Goal: Ask a question

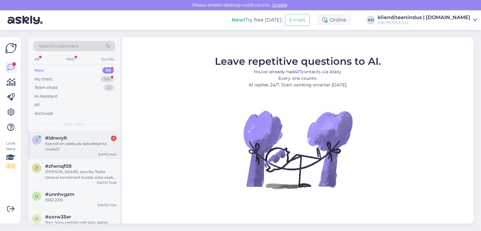
click at [79, 139] on div "#ldrwrylt 2" at bounding box center [80, 138] width 71 height 6
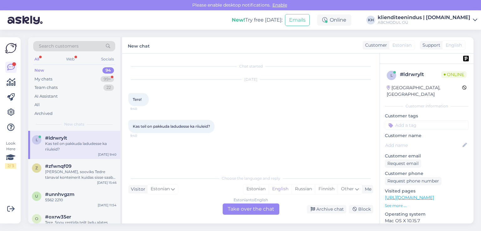
click at [243, 209] on div "Estonian to English Take over the chat" at bounding box center [251, 208] width 57 height 11
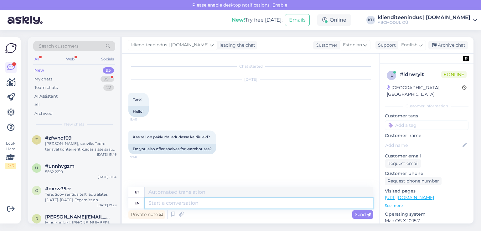
click at [187, 205] on textarea at bounding box center [259, 203] width 229 height 11
type textarea "Tere"
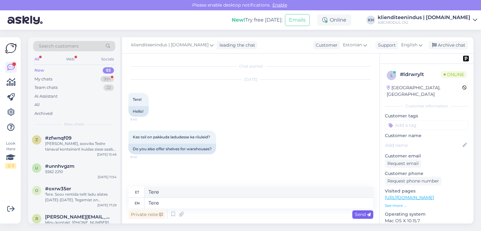
click at [356, 217] on div "Send" at bounding box center [362, 214] width 21 height 8
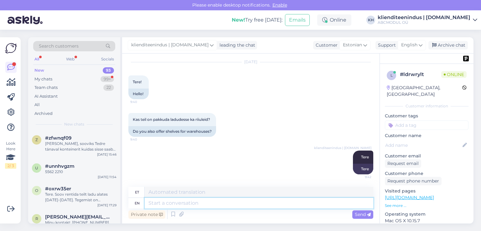
click at [198, 203] on textarea at bounding box center [259, 203] width 229 height 11
type textarea "Jah, i"
type textarea "Jah,"
type textarea "Jah, ikka."
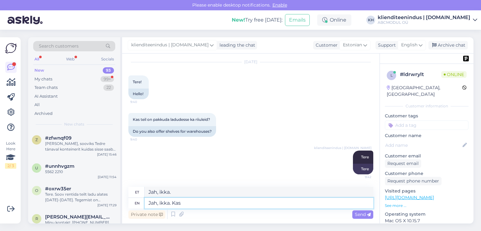
type textarea "Jah, ikka. Kas"
type textarea "Jah, ikka. Kas olete"
type textarea "Jah, ikka. Kas olete üü"
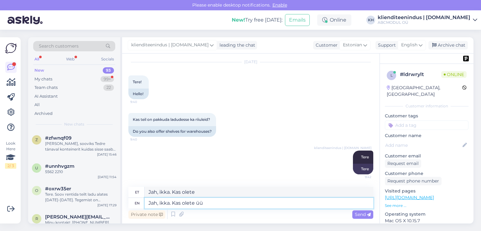
type textarea "Jah, ikka. Kas olete üü"
type textarea "Jah, ikka. Kas olete"
type textarea "Jah, ikka. Kas [PERSON_NAME] m"
type textarea "Jah, ikka. Kas [PERSON_NAME]"
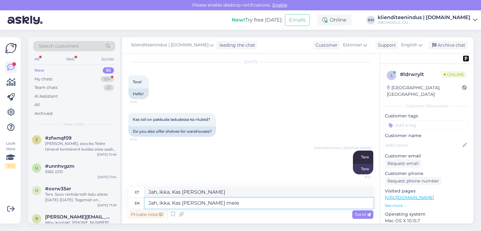
type textarea "Jah, ikka. Kas [PERSON_NAME] meie"
type textarea "Jah, ikka. Kas [PERSON_NAME] meie klient"
type textarea "Jah, ikka. Kas [PERSON_NAME] meie klient?"
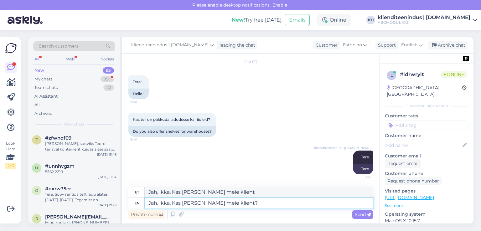
type textarea "Jah, ikka. Kas [PERSON_NAME] meie klient?"
click at [368, 214] on icon at bounding box center [369, 215] width 4 height 4
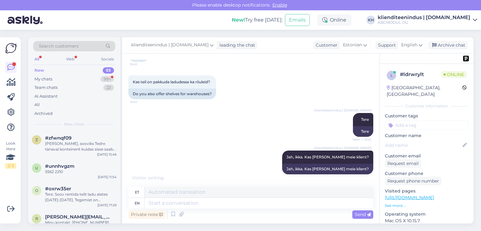
scroll to position [93, 0]
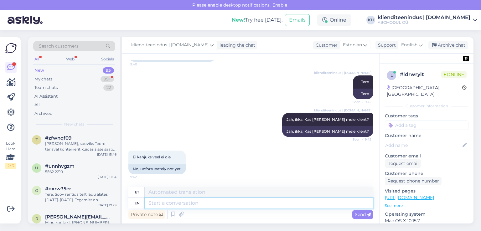
click at [166, 205] on textarea at bounding box center [259, 203] width 229 height 11
type textarea "З"
type textarea "Palun"
type textarea "Palun kirjutage"
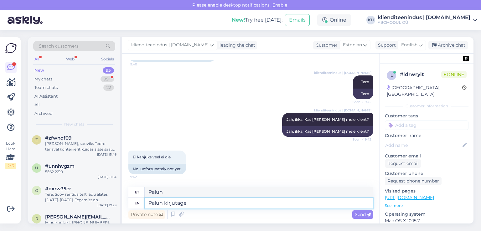
scroll to position [130, 0]
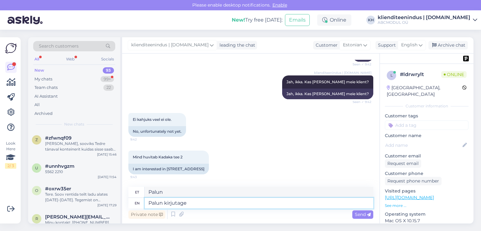
type textarea "Palun kirjutamine"
type textarea "Palun kirjutage o"
type textarea "Palun kirjutamine o"
type textarea "Palun kirjutage oma"
type textarea "Palun kirjuta oma"
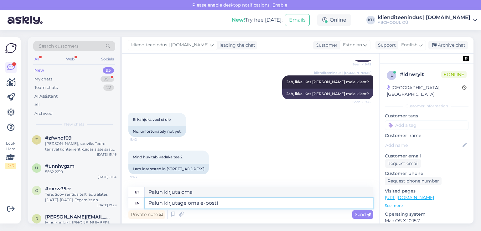
type textarea "Palun kirjutage oma e-posti"
type textarea "Palun kirjuta oma e-posti"
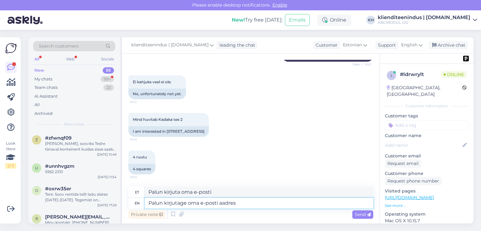
type textarea "Palun kirjutage oma e-posti aadress"
click at [363, 215] on span "Send" at bounding box center [363, 215] width 16 height 6
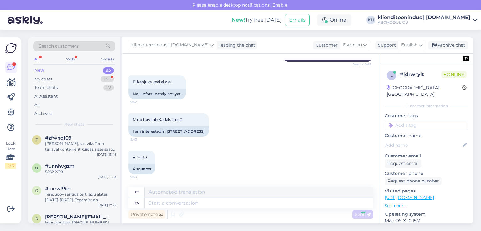
scroll to position [205, 0]
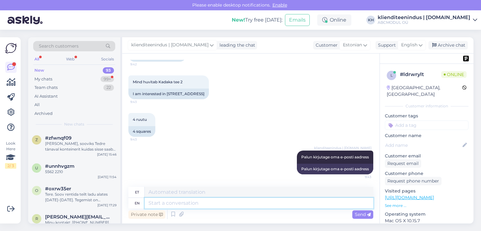
click at [308, 202] on textarea at bounding box center [259, 203] width 229 height 11
type textarea "Saa"
type textarea "Sa"
type textarea "Saadame"
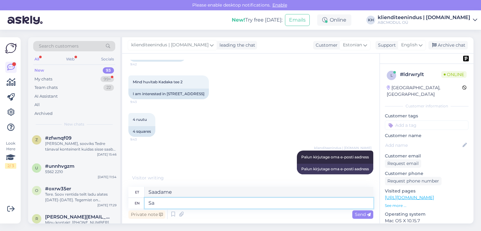
type textarea "S"
type textarea "A"
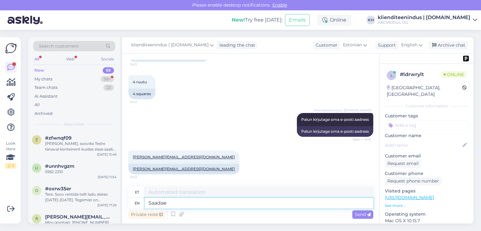
type textarea "Saadae"
type textarea "S"
type textarea "Täname!"
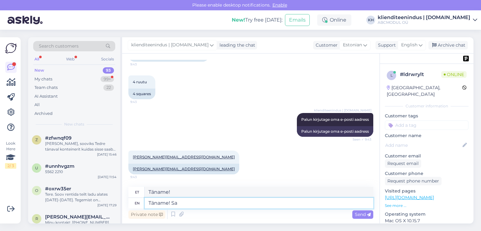
type textarea "Täname! Saa"
type textarea "Täname! Saadame l"
type textarea "Täname! [GEOGRAPHIC_DATA]"
type textarea "Täname! Saadame lisai"
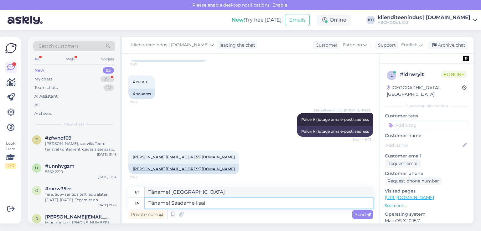
scroll to position [249, 0]
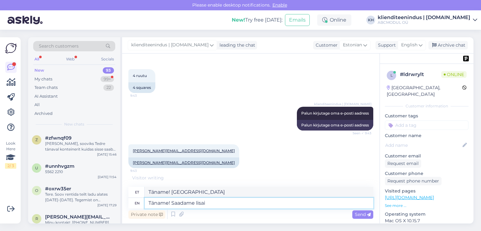
type textarea "Täname! Saadame lisai"
type textarea "Täname! Saadame lisainfot"
type textarea "Täname! Saadame lisainfot kohe"
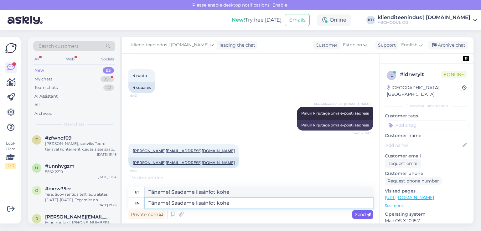
type textarea "Täname! Saadame lisainfot kohe"
click at [359, 215] on span "Send" at bounding box center [363, 215] width 16 height 6
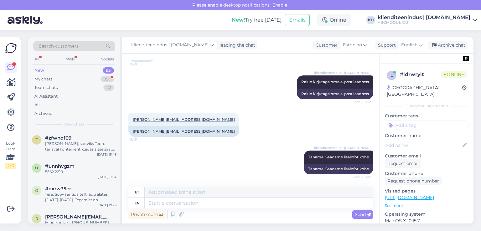
scroll to position [329, 0]
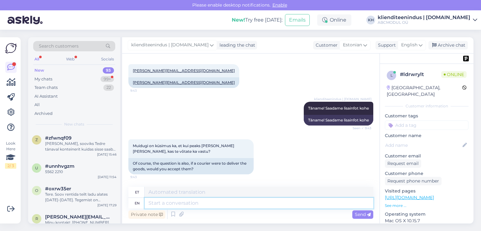
click at [176, 203] on textarea at bounding box center [259, 203] width 229 height 11
type textarea "Ei."
type textarea "Ei. Ladudes"
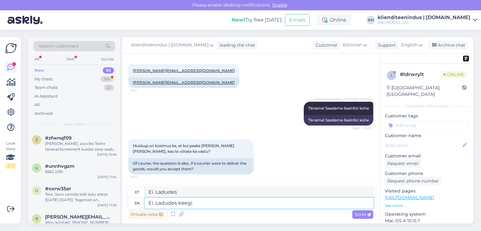
type textarea "Ei. Ladudes keegi"
type textarea "Ei. Ladudes keegi ei"
type textarea "Ei. Ladudes keegi ei ole."
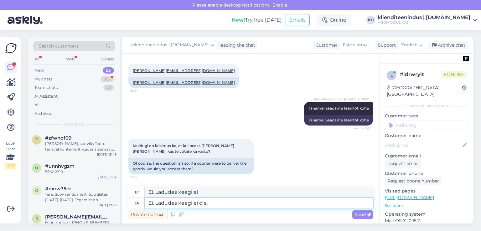
type textarea "Ei. Ladudes keegi ei ole."
type textarea "Ei. Ladudes keegi ei ole. [GEOGRAPHIC_DATA]"
type textarea "Ei. Ladudes keegi ei ole. Muidu ligipääs o"
type textarea "Ei. Ladudes keegi ei ole. Muidu ligipääs"
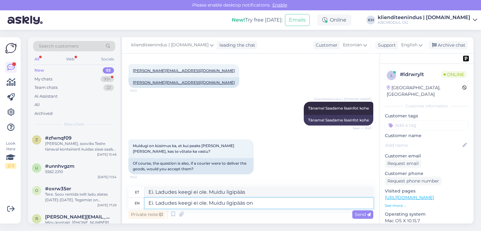
type textarea "Ei. Ladudes keegi ei ole. Muidu ligipääs on"
type textarea "Ei. Ladudes keegi ei ole. Muidu ligipääs on ööpäevaring"
type textarea "Ei. Ladudes keegi ei ole. Muidu ligipääs on ööpäevaringne"
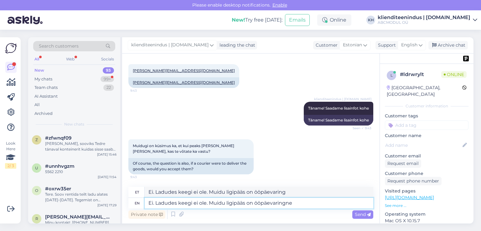
type textarea "Ei. Ladudes keegi ei ole. Muidu ligipääs on ööpäevaringne"
type textarea "Ei. Ladudes keegi ei ole. Muidu ligipääs on ööpäevaringne ja"
type textarea "Ei. Ladudes keegi ei ole. Muidu ligipääs on ööpäevaringne ja [GEOGRAPHIC_DATA]"
type textarea "Ei. Ladudes keegi ei ole. Muidu ligipääs on ööpäevaringne ja uksed"
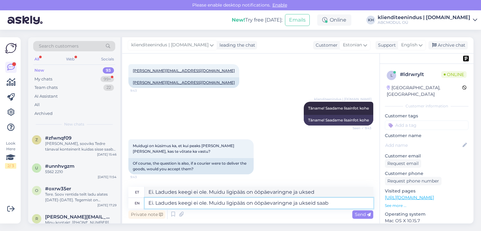
type textarea "Ei. Ladudes keegi ei ole. Muidu ligipääs on ööpäevaringne ja ukseid saab"
type textarea "Ei. Ladudes keegi ei ole. Muidu ligipääs on ööpäevaringne ja uksed saab"
type textarea "Ei. Ladudes keegi ei ole. Muidu ligipääs on ööpäevaringne ja ukseid saab avada"
type textarea "Ei. Ladudes keegi ei ole. Muidu ligipääs on ööpäevaringne ja uksed saab avada"
type textarea "Ei. Ladudes keegi ei ole. Muidu ligipääs on ööpäevaringne ja [GEOGRAPHIC_DATA] …"
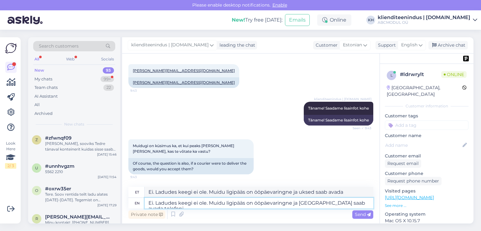
type textarea "Ei. Ladudes keegi ei ole. Muidu ligipääs on ööpäevaringne ja uksed saab avada t…"
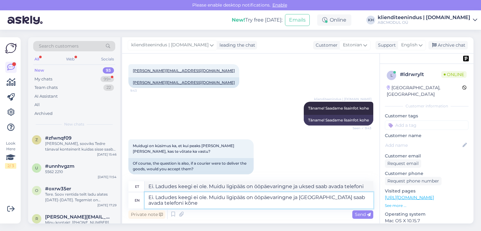
type textarea "Ei. Ladudes keegi ei ole. Muidu ligipääs on ööpäevaringne ja [GEOGRAPHIC_DATA] …"
type textarea "Ei. Ladudes keegi ei ole. Muidu ligipääs on ööpäevaringne ja uksed saab avada t…"
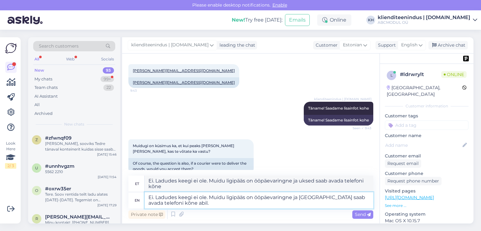
type textarea "Ei. Ladudes keegi ei ole. Muidu ligipääs on ööpäevaringne ja [GEOGRAPHIC_DATA] …"
type textarea "Ei. Ladudes keegi ei ole. Muidu ligipääs on ööpäevaringne ja uksed saab avada t…"
type textarea "Ei. Ladudes keegi ei ole. Muidu ligipääs on ööpäevaringne ja [GEOGRAPHIC_DATA] …"
type textarea "Ei. Ladudes keegi ei ole. Muidu ligipääs on ööpäevaringne ja uksed saab avada t…"
type textarea "Ei. Ladudes keegi ei ole. Muidu ligipääs on ööpäevaringne ja [GEOGRAPHIC_DATA] …"
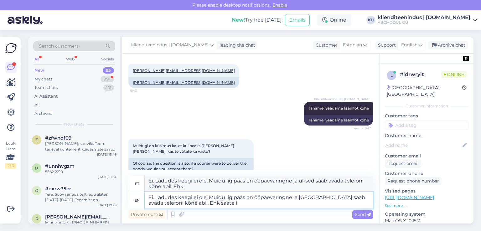
type textarea "Ei. Ladudes keegi ei ole. Muidu ligipääs on ööpäevaringne ja uksed saab avada t…"
type textarea "Ei. Ladudes keegi ei ole. Muidu ligipääs on ööpäevaringne ja [GEOGRAPHIC_DATA] …"
type textarea "Ei. Ladudes keegi ei ole. Muidu ligipääs on ööpäevaringne ja uksed saab avada t…"
type textarea "Ei. Ladudes keegi ei ole. Muidu ligipääs on ööpäevaringne ja [GEOGRAPHIC_DATA] …"
type textarea "Ei. Ladudes keegi ei ole. Muidu ligipääs on ööpäevaringne ja uksed saab avada t…"
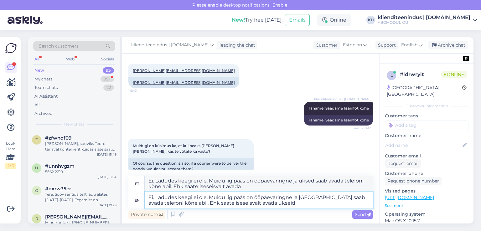
type textarea "Ei. Ladudes keegi ei ole. Muidu ligipääs on ööpäevaringne ja [GEOGRAPHIC_DATA] …"
type textarea "Ei. Ladudes keegi ei ole. Muidu ligipääs on ööpäevaringne ja uksed saab avada t…"
type textarea "Ei. Ladudes keegi ei ole. Muidu ligipääs on ööpäevaringne ja [GEOGRAPHIC_DATA] …"
type textarea "Ei. Ladudes keegi ei ole. Muidu ligipääs on ööpäevaringne ja uksed saab avada t…"
type textarea "Ei. Ladudes keegi ei ole. Muidu ligipääs on ööpäevaringne ja [GEOGRAPHIC_DATA] …"
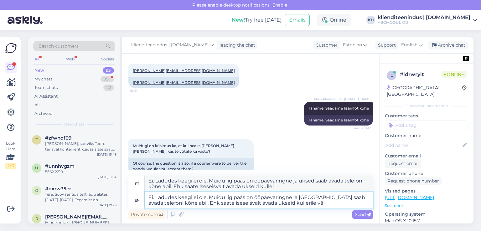
type textarea "Ei. Ladudes keegi ei ole. Muidu ligipääs on ööpäevaringne ja uksed saab avada t…"
type textarea "Ei. Ladudes keegi ei ole. Muidu ligipääs on ööpäevaringne ja [GEOGRAPHIC_DATA] …"
type textarea "Ei. Ladudes keegi ei ole. Muidu ligipääs on ööpäevaringne ja uksed saab avada t…"
type textarea "Ei. Ladudes keegi ei ole. Muidu ligipääs on ööpäevaringne ja [GEOGRAPHIC_DATA] …"
type textarea "Ei. Ladudes keegi ei ole. Muidu ligipääs on ööpäevaringne ja uksed saab avada t…"
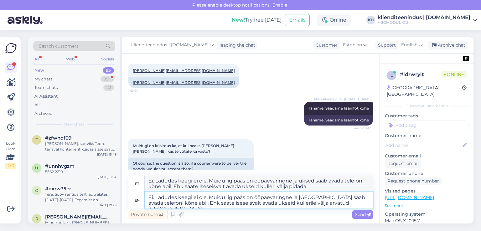
type textarea "Ei. Ladudes keegi ei ole. Muidu ligipääs on ööpäevaringne ja [GEOGRAPHIC_DATA] …"
type textarea "Ei. Ladudes keegi ei ole. Muidu ligipääs on ööpäevaringne ja uksed saab avada t…"
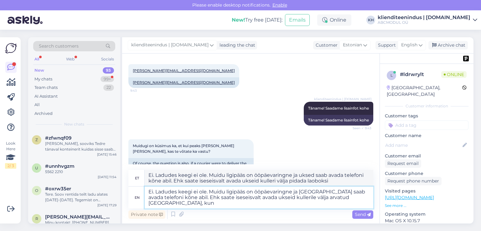
type textarea "Ei. Ladudes keegi ei ole. Muidu ligipääs on ööpäevaringne ja [GEOGRAPHIC_DATA] …"
type textarea "Ei. Ladudes keegi ei ole. Muidu ligipääs on ööpäevaringne ja uksed saab avada t…"
type textarea "Ei. Ladudes keegi ei ole. Muidu ligipääs on ööpäevaringne ja [GEOGRAPHIC_DATA] …"
type textarea "Ei. Ladudes keegi ei ole. Muidu ligipääs on ööpäevaringne ja uksed saab avada t…"
type textarea "Ei. Ladudes keegi ei ole. Muidu ligipääs on ööpäevaringne ja [GEOGRAPHIC_DATA] …"
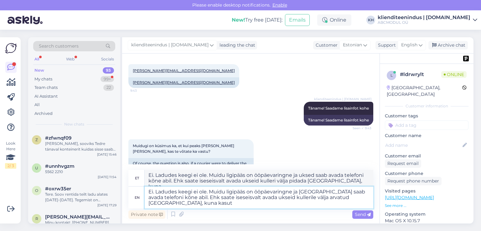
type textarea "Ei. Ladudes keegi ei ole. Muidu ligipääs on ööpäevaringne ja uksed saab avada t…"
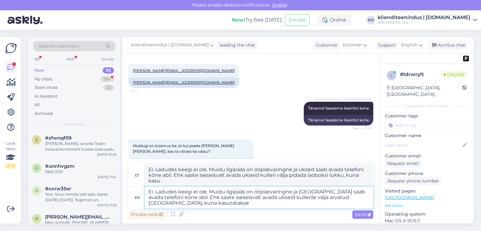
type textarea "Ei. Ladudes keegi ei ole. Muidu ligipääs on ööpäevaringne ja [GEOGRAPHIC_DATA] …"
type textarea "Ei. Ladudes keegi ei ole. Muidu ligipääs on ööpäevaringne ja uksed saab avada t…"
type textarea "Ei. Ladudes keegi ei ole. Muidu ligipääs on ööpäevaringne ja [GEOGRAPHIC_DATA] …"
type textarea "Ei. Ladudes keegi ei ole. Muidu ligipääs on ööpäevaringne ja uksed saab avada t…"
type textarea "Ei. Ladudes keegi ei ole. Muidu ligipääs on ööpäevaringne ja [GEOGRAPHIC_DATA] …"
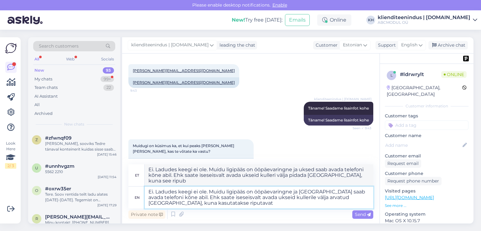
type textarea "Ei. Ladudes keegi ei ole. Muidu ligipääs on ööpäevaringne ja uksed saab avada t…"
type textarea "Ei. Ladudes keegi ei ole. Muidu ligipääs on ööpäevaringne ja [GEOGRAPHIC_DATA] …"
type textarea "Ei. Ladudes keegi ei ole. Muidu ligipääs on ööpäevaringne ja uksed saab avada t…"
drag, startPoint x: 235, startPoint y: 204, endPoint x: 143, endPoint y: 187, distance: 94.0
click at [142, 185] on div "et Ei. Ladudes keegi ei ole. Muidu ligipääs on ööpäevaringne ja uksed saab avad…" at bounding box center [250, 186] width 245 height 44
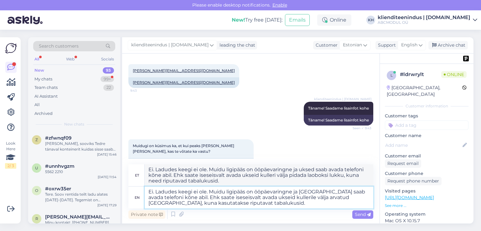
type textarea "Ei. Ladudes keegi ei ole. Muidu ligipääs on ööpäevaringne ja [GEOGRAPHIC_DATA] …"
click at [241, 203] on textarea "Ei. Ladudes keegi ei ole. Muidu ligipääs on ööpäevaringne ja [GEOGRAPHIC_DATA] …" at bounding box center [259, 198] width 229 height 22
drag, startPoint x: 203, startPoint y: 196, endPoint x: 128, endPoint y: 176, distance: 77.9
click at [128, 177] on div "et Ei. Ladudes keegi ei ole. Muidu ligipääs on ööpäevaringne ja uksed saab avad…" at bounding box center [250, 186] width 245 height 44
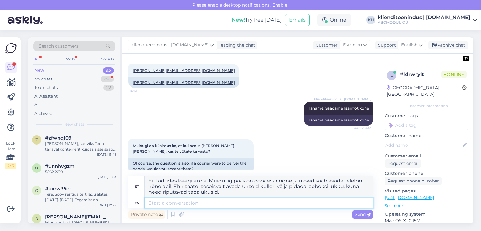
paste textarea "Ei, ladudes kedagi ei ole. Ligipääs on ööpäevaringne ning uksi saab avada telef…"
type textarea "Ei, ladudes kedagi ei ole. Ligipääs on ööpäevaringne ning uksi saab avada telef…"
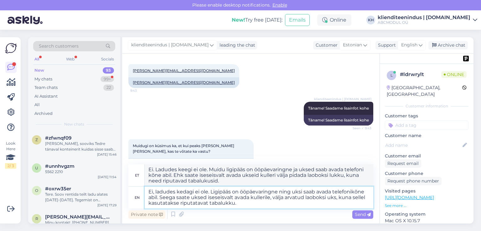
type textarea "Ei, ladudes kedagi ei ole. Ligipääs on ööpäevaringne ning uks saab avada telefo…"
type textarea "Ei, ladudes kedagi ei ole. Ligipääs on ööpäevaringne ning uksi saab avada telef…"
click at [364, 213] on span "Send" at bounding box center [363, 215] width 16 height 6
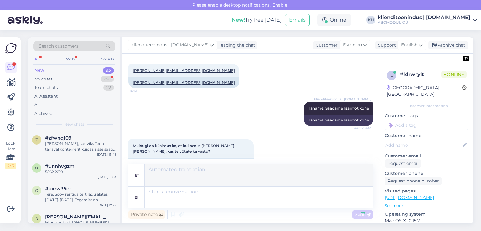
scroll to position [401, 0]
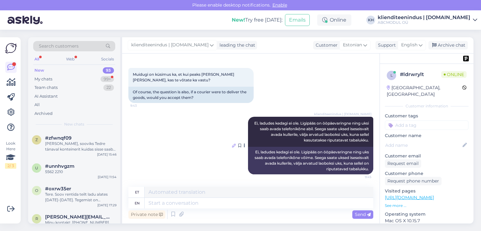
click at [232, 145] on icon at bounding box center [234, 146] width 4 height 4
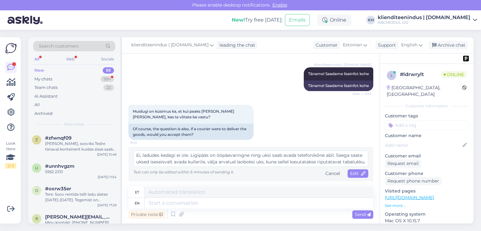
scroll to position [6, 0]
click at [351, 155] on textarea "Ei, ladudes kedagi ei ole. Ligipääs on ööpäevaringne ning uksi saab avada telef…" at bounding box center [250, 159] width 235 height 16
click at [302, 162] on textarea "Ei, ladudes kedagi ei ole. Ligipääs on ööpäevaringne ning uksi saab avada telef…" at bounding box center [250, 159] width 235 height 16
type textarea "Ei, ladudes kedagi ei ole. Ligipääs on ööpäevaringne ning uksi saab avada telef…"
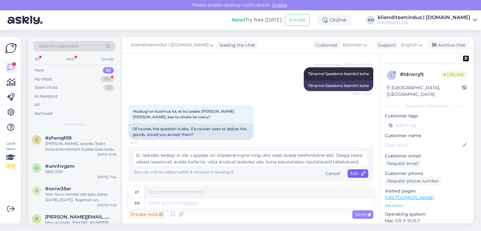
click at [353, 173] on span "Edit" at bounding box center [358, 174] width 16 height 6
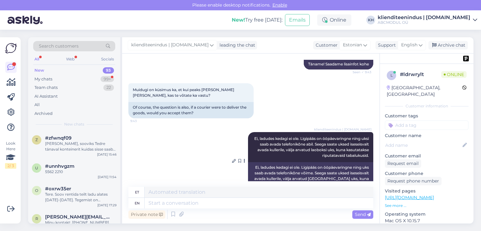
scroll to position [401, 0]
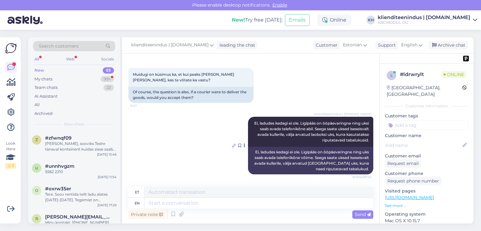
click at [232, 144] on icon at bounding box center [234, 146] width 4 height 4
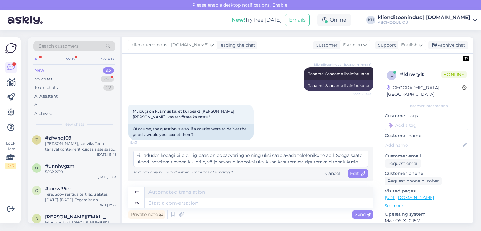
scroll to position [6, 0]
click at [350, 173] on span "Edit" at bounding box center [358, 174] width 16 height 6
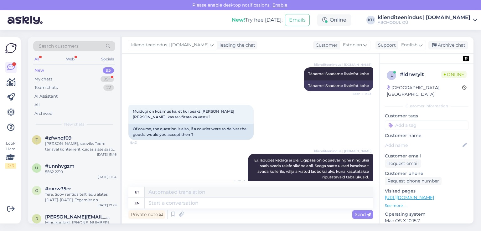
scroll to position [395, 0]
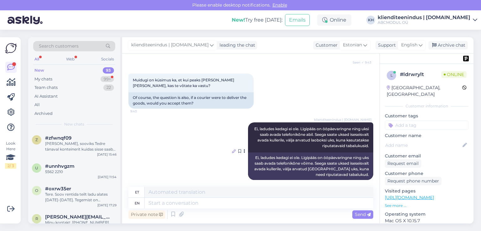
click at [232, 150] on icon at bounding box center [234, 151] width 4 height 4
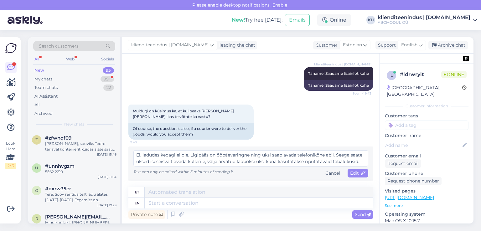
click at [229, 150] on textarea "Ei, ladudes kedagi ei ole. Ligipääs on ööpäevaringne ning uksi saab avada telef…" at bounding box center [250, 158] width 235 height 16
click at [195, 161] on textarea "Ei, ladudes kedagi ei ole. Ligipääs on ööpäevaringne ning uksi saab avada telef…" at bounding box center [250, 159] width 235 height 16
click at [350, 173] on span "Edit" at bounding box center [358, 174] width 16 height 6
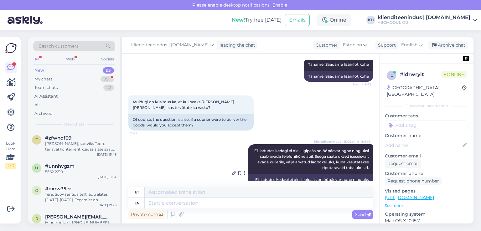
scroll to position [401, 0]
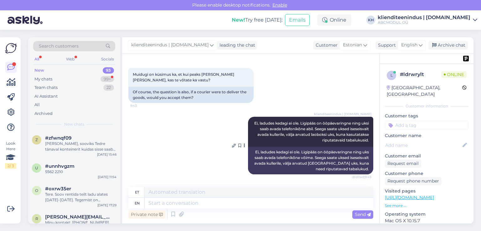
click at [321, 132] on span "Ei, ladudes kedagi ei ole. Ligipääs on ööpäevaringne ning uksi saab avada telef…" at bounding box center [312, 132] width 116 height 22
click at [331, 128] on span "Ei, ladudes kedagi ei ole. Ligipääs on ööpäevaringne ning uksi saab avada telef…" at bounding box center [312, 132] width 116 height 22
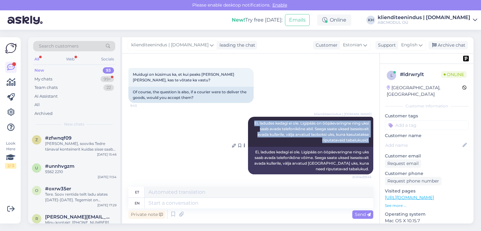
drag, startPoint x: 365, startPoint y: 140, endPoint x: 247, endPoint y: 118, distance: 119.9
click at [248, 118] on div "klienditeenindus | [DOMAIN_NAME] Ei, ladudes kedagi ei ole. Ligipääs on ööpäeva…" at bounding box center [310, 132] width 125 height 30
copy span "Ei, ladudes kedagi ei ole. Ligipääs on ööpäevaringne ning uksi saab avada telef…"
click at [244, 146] on icon at bounding box center [245, 146] width 2 height 4
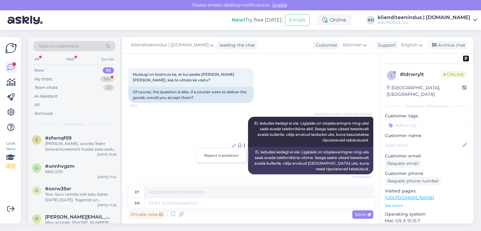
click at [232, 144] on icon at bounding box center [234, 146] width 4 height 4
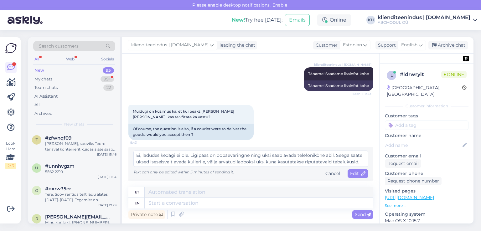
click at [308, 134] on div "Muidugi on küsimus ka, et kui peaks [PERSON_NAME] [PERSON_NAME], kas te võtate …" at bounding box center [250, 122] width 245 height 49
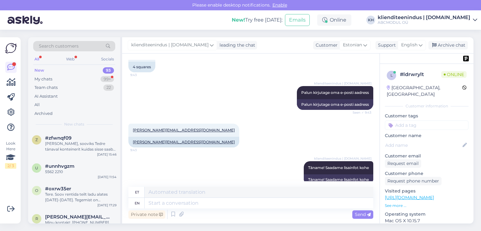
scroll to position [332, 0]
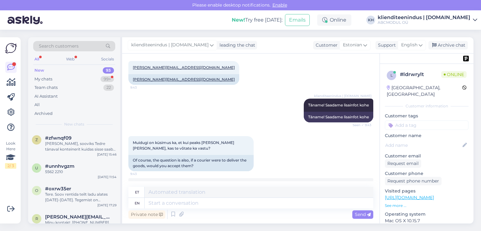
drag, startPoint x: 235, startPoint y: 112, endPoint x: 180, endPoint y: 100, distance: 56.4
click at [234, 112] on div "klienditeenindus | [DOMAIN_NAME] Täname! Saadame lisainfot kohe Seen ✓ 9:43 Tän…" at bounding box center [250, 111] width 245 height 38
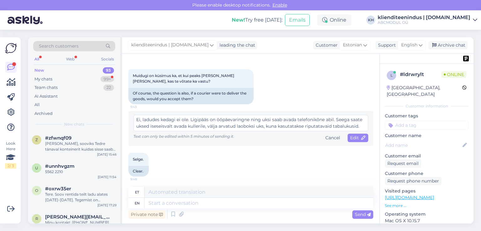
scroll to position [401, 0]
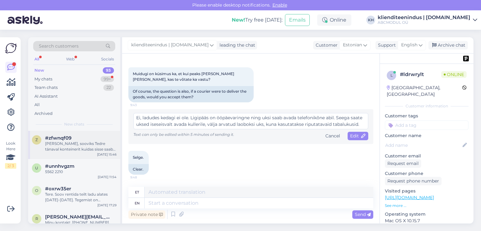
click at [85, 139] on div "#zfwnqf09" at bounding box center [80, 138] width 71 height 6
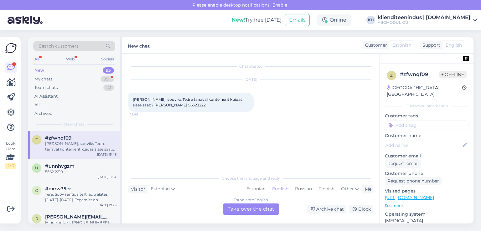
click at [251, 211] on div "Estonian to English Take over the chat" at bounding box center [251, 208] width 57 height 11
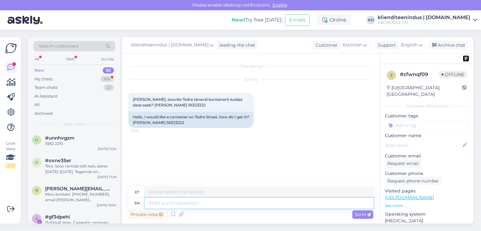
click at [238, 205] on textarea at bounding box center [259, 203] width 229 height 11
type textarea "Tere"
type textarea "Tere-"
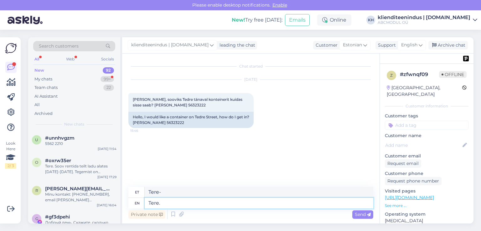
type textarea "Tere."
type textarea "Tere. Kas"
type textarea "Tere. Kas 3,5m2,"
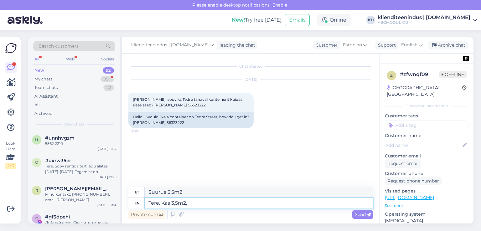
type textarea "Suurus 3,5m2,"
type textarea "Tere. Kas 3,5m2, 14"
type textarea "Suur korter 3,5m2, 14"
type textarea "Tere. Kas 3,5m2, 14m2, 2"
type textarea "Suurus 3,5m2, 14m2,"
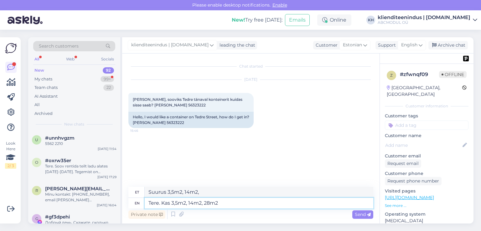
type textarea "Tere. Kas 3,5m2, 14m2, 28m2 &"
type textarea "Suurused 3,5m2, 14m2, 28m2"
type textarea "Tere. Kas 3,5m2, 14m2, 28m2 ?"
type textarea "Suurus 3,5m2, 14m2, 28m2?"
type textarea "Tere. Kas 3,5m2, 14m2, 28m2 ?"
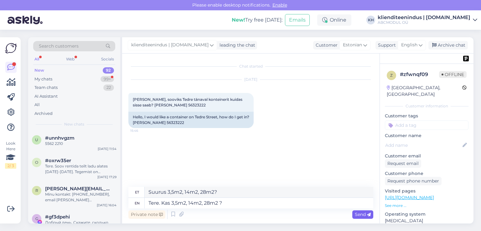
click at [367, 213] on icon at bounding box center [369, 215] width 4 height 4
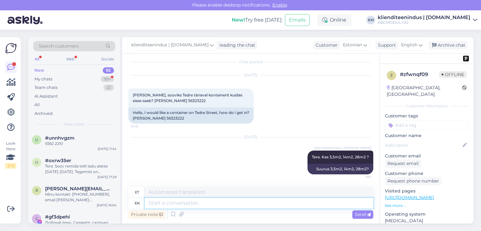
click at [226, 202] on textarea at bounding box center [259, 203] width 229 height 11
type textarea "З"
type textarea "P"
type textarea "Selleks"
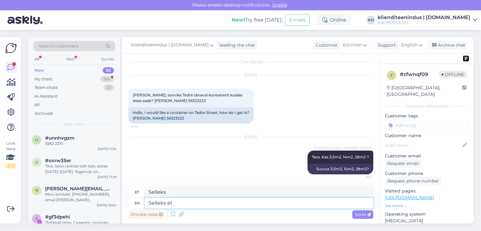
type textarea "Selleks et"
type textarea "Selleks jt"
type textarea "Selleks et saada"
type textarea "Selleks [PERSON_NAME]"
type textarea "Selleks et saada lepingut"
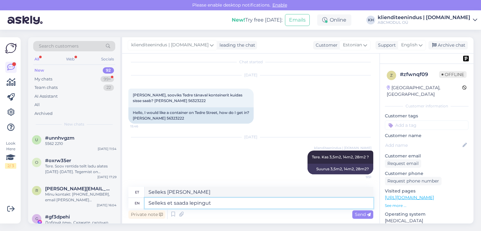
type textarea "Selleks [PERSON_NAME] lepingut"
type textarea "Selleks et saada lepingut tuleb"
type textarea "Selleks et saada lepingut tule"
type textarea "Selleks et saada lepingut tuleb tä"
type textarea "Selleks et saada lepingut tuleb"
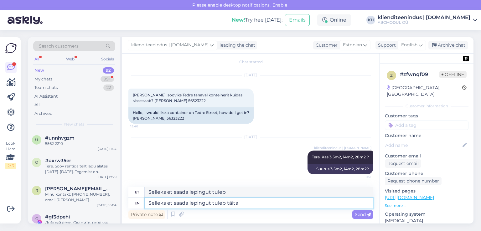
type textarea "Selleks et saada lepingut tuleb täita"
type textarea "Selleks et saada lepingut tuleb täita vormi"
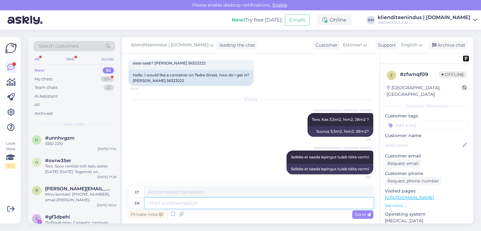
paste textarea "[URL][DOMAIN_NAME]"
type textarea "[URL][DOMAIN_NAME]"
click at [360, 214] on span "Send" at bounding box center [363, 215] width 16 height 6
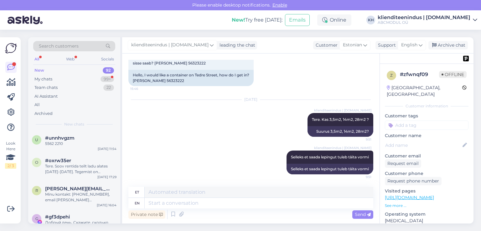
scroll to position [80, 0]
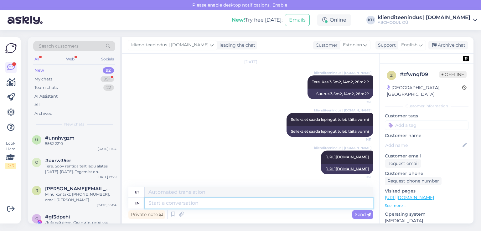
click at [302, 204] on textarea at bounding box center [259, 203] width 229 height 11
type textarea "mär"
type textarea "mä"
type textarea "märkida"
type textarea "märka"
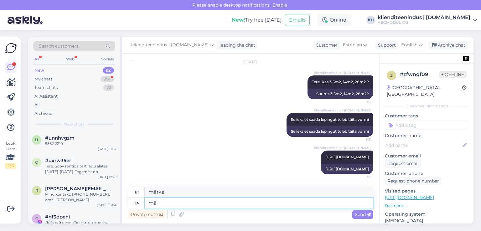
type textarea "m"
type textarea "lisada"
type textarea "Lisada"
type textarea "lisada pindala"
type textarea "[PERSON_NAME]"
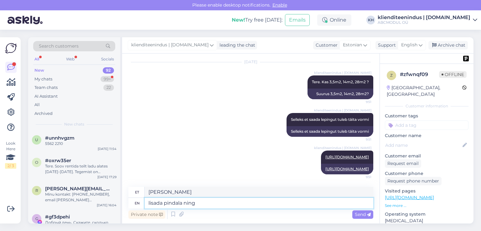
type textarea "lisada pindala ning"
type textarea "[PERSON_NAME] ning"
type textarea "lisada pindala ning aadress"
type textarea "lisada pindala ning"
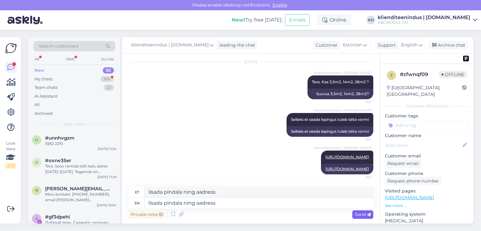
click at [357, 214] on span "Send" at bounding box center [363, 215] width 16 height 6
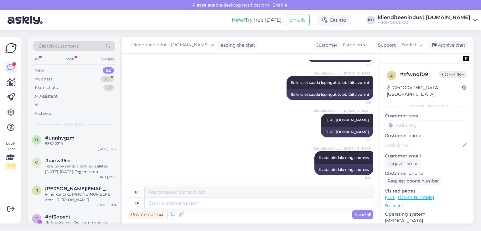
scroll to position [117, 0]
click at [90, 169] on div "Tere. Soov rentida teilt ladu alates [DATE]-[DATE]. Tegemist on kolimiskastideg…" at bounding box center [80, 168] width 71 height 11
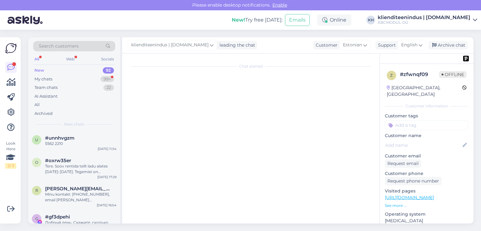
scroll to position [0, 0]
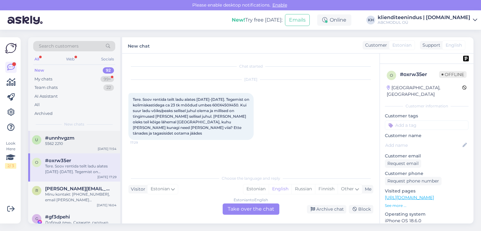
click at [90, 141] on div "5562 2210" at bounding box center [80, 144] width 71 height 6
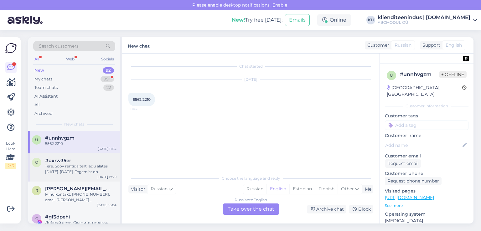
click at [78, 167] on div "Tere. Soov rentida teilt ladu alates [DATE]-[DATE]. Tegemist on kolimiskastideg…" at bounding box center [80, 168] width 71 height 11
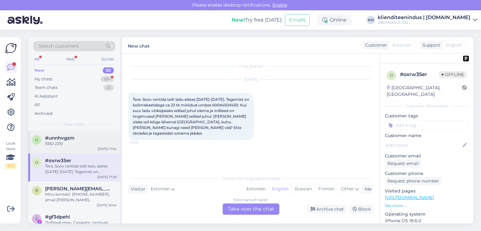
click at [83, 144] on div "5562 2210" at bounding box center [80, 144] width 71 height 6
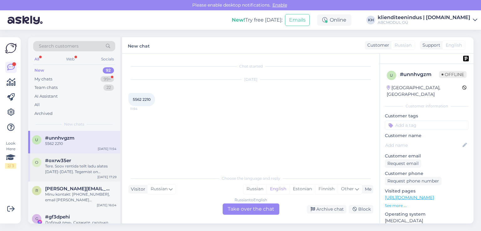
click at [86, 172] on div "Tere. Soov rentida teilt ladu alates [DATE]-[DATE]. Tegemist on kolimiskastideg…" at bounding box center [80, 168] width 71 height 11
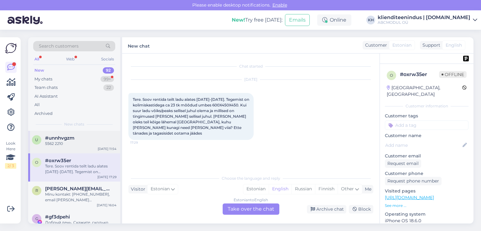
click at [88, 140] on div "#unnhvgzm" at bounding box center [80, 138] width 71 height 6
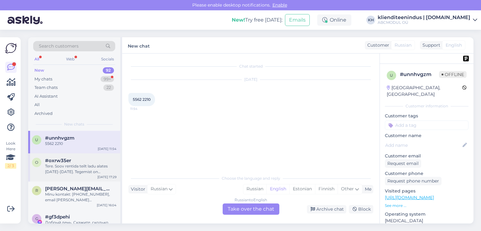
click at [91, 162] on div "#oxrw35er" at bounding box center [80, 161] width 71 height 6
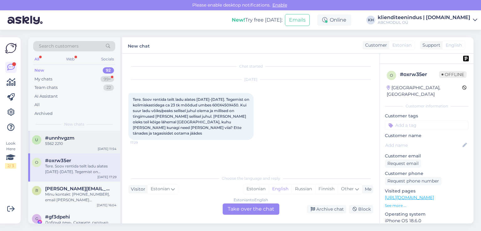
click at [94, 137] on div "#unnhvgzm" at bounding box center [80, 138] width 71 height 6
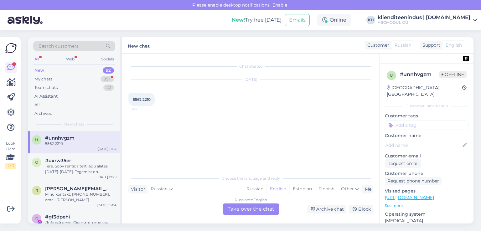
click at [69, 72] on div "New 92" at bounding box center [74, 70] width 82 height 9
click at [69, 68] on div "New 92" at bounding box center [74, 70] width 82 height 9
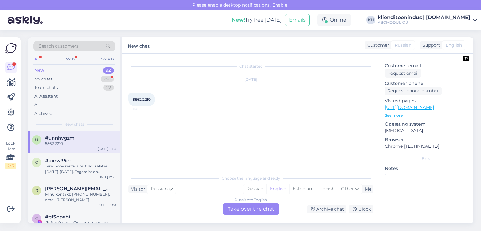
scroll to position [94, 0]
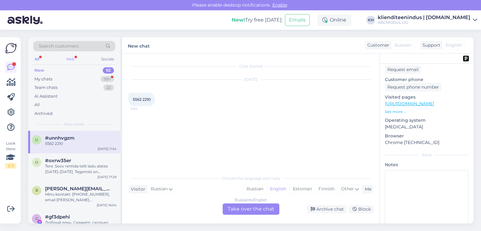
click at [70, 58] on div "Web" at bounding box center [70, 59] width 11 height 8
click at [38, 58] on div "All" at bounding box center [36, 59] width 7 height 8
click at [68, 72] on div "New 92" at bounding box center [74, 70] width 82 height 9
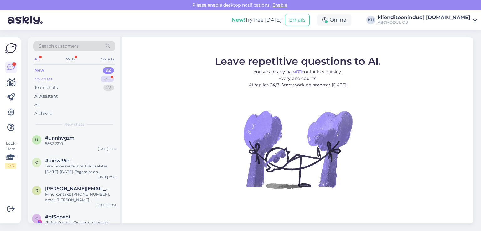
click at [63, 80] on div "My chats 99+" at bounding box center [74, 79] width 82 height 9
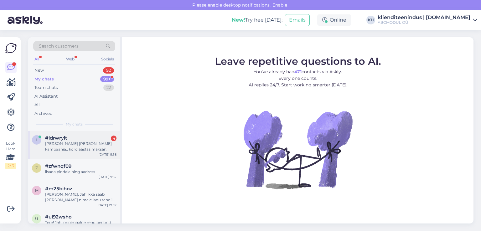
click at [76, 149] on div "Ja läbi selle kampaania.. kord aastas maksan." at bounding box center [80, 146] width 71 height 11
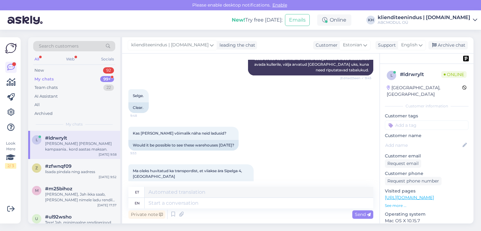
scroll to position [531, 0]
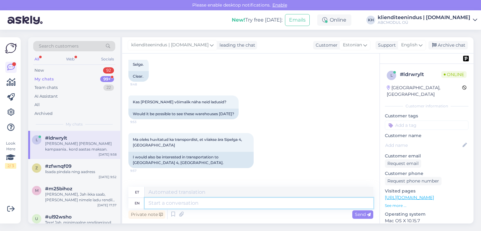
click at [194, 206] on textarea at bounding box center [259, 203] width 229 height 11
type textarea "О"
type textarea "Jah,"
type textarea "Jah, selleks"
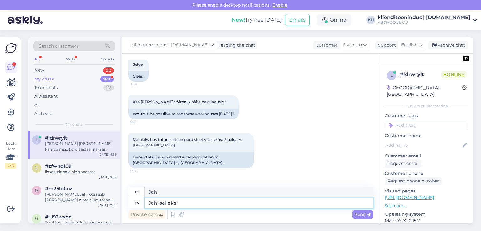
type textarea "Jah, selleks"
type textarea "Jah, selleks et"
type textarea "Jah, selleks jne"
type textarea "Jah, selleks et vaadata"
type textarea "Jah, selleks ja vaadata"
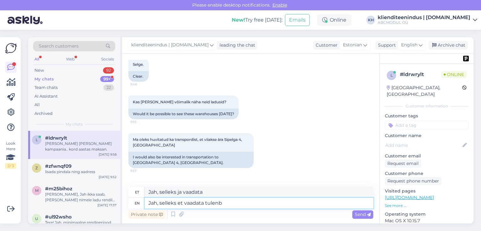
type textarea "Jah, selleks et vaadata tulenb"
type textarea "Jah, et vaadata tulenb"
type textarea "Jah, selleks et vaadata tuleb"
type textarea "Jah, sellegipoolest tuleb"
type textarea "Jah, selleks et vaadata tuleb tullla"
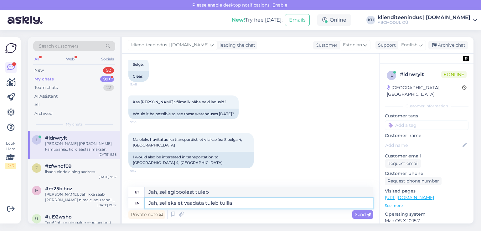
type textarea "Jah, et vaadata tuleb tullla"
type textarea "Jah, selleks et vaadata tuleb tulla"
type textarea "Jah, et vaadata tuleb tulla"
type textarea "Jah, selleks et vaadata tuleb tulla väravate j"
type textarea "Jah, et vaadata tuleb tulla väravate"
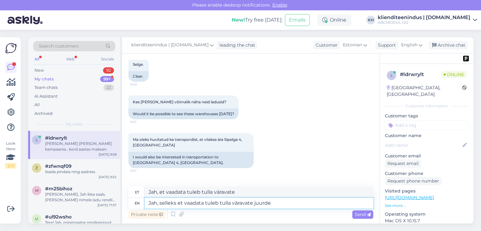
type textarea "Jah, selleks et vaadata tuleb tulla väravate juurde"
type textarea "Jah, et vaadata tuleb tulla väravate juurde"
type textarea "Jah, selleks et vaadata tuleb tulla väravate juurde ja"
type textarea "Jah, et vaadata tuleb tulla väravate juurde ja"
type textarea "Jah, selleks et vaadata tuleb tulla väravate juurde ja helistada ,e"
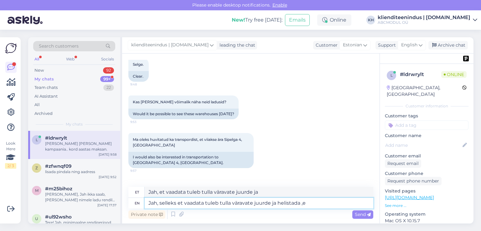
type textarea "Jah, et vaadata tuleb tulla väravate juurde ja helistada"
type textarea "Jah, selleks et vaadata tuleb tulla väravate juurde ja helistada meil"
type textarea "Jah, et vaadata tuleb tulla väravate juurde ja helistada mei"
type textarea "Jah, selleks et vaadata tuleb tulla väravate juurde ja helistada meile,"
type textarea "Jah, et vaadata tuleb tulla väravate juurde ja helistada meile,"
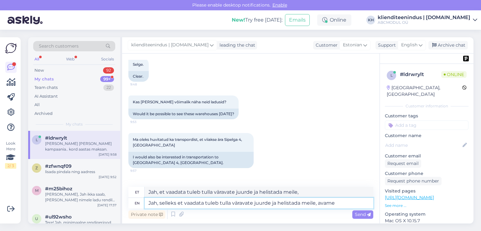
type textarea "Jah, selleks et vaadata tuleb tulla väravate juurde ja helistada meile, avame"
type textarea "Jah, et vaadata tuleb tulla väravate juurde ja helistada meile, avame"
type textarea "Jah, selleks et vaadata tuleb tulla väravate juurde ja helistada meile, avame v…"
type textarea "Jah, et vaadata tuleb tulla väravate juurde ja helistada meile, avame väravaid"
type textarea "Jah, selleks et vaadata tuleb tulla väravate juurde ja helistada meile, avame v…"
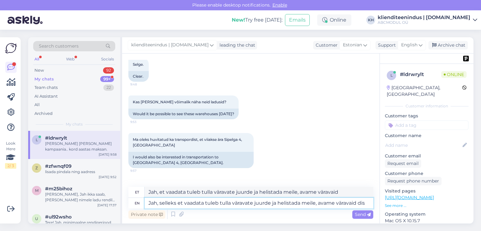
type textarea "Jah, et vaadata tuleb tulla väravate juurde ja helistada meile, avame väravaid …"
type textarea "Jah, selleks et vaadata tuleb tulla väravate juurde ja helistada meile, avame v…"
type textarea "Jah, et vaadata tuleb tulla väravate juurde ja helistada meile, avame väravaid d"
type textarea "Jah, selleks et vaadata tuleb tulla väravate juurde ja helistada meile, avame v…"
type textarea "Jah, et vaadata tuleb tulla väravate juurde ja helistada meile, avame väravaid"
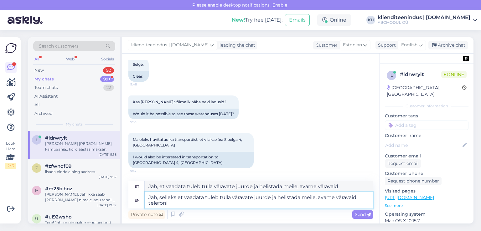
type textarea "Jah, selleks et vaadata tuleb tulla väravate juurde ja helistada meile, avame v…"
type textarea "Jah, et vaadata tuleb tulla väravate juurde ja helistada meile, avame väravaid …"
type textarea "Jah, selleks et vaadata tuleb tulla väravate juurde ja helistada meile, avame v…"
type textarea "Jah, et vaadata tuleb tulla väravate juurde ja helistada meile, avame väravaid …"
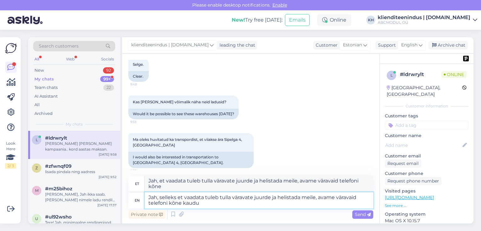
type textarea "Jah, selleks et vaadata tuleb tulla väravate juurde ja helistada meile, avame v…"
type textarea "Jah, et vaadata tuleb tulla väravate juurde ja helistada meile, avame väravaid …"
type textarea "Jah, selleks et vaadata tuleb tulla väravate juurde ja helistada meile, avame v…"
type textarea "Jah, et vaadata tuleb tulla väravate juurde ja helistada meile, avame väravaid …"
type textarea "Jah, selleks et vaadata tuleb tulla väravate juurde ja helistada meile, avame v…"
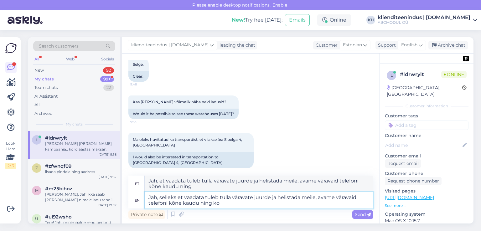
type textarea "Jah, et vaadata tuleb tulla väravate juurde ja helistada meile, avame väravaid …"
type textarea "Jah, selleks et vaadata tuleb tulla väravate juurde ja helistada meile, avame v…"
type textarea "Jah, et vaadata tuleb tulla väravate juurde ja helistada meile, avame väravaid …"
type textarea "Jah, selleks et vaadata tuleb tulla väravate juurde ja helistada meile, avame v…"
type textarea "Jah, et seda vaadata tuleb tulla väravate juurde ja helistada meile, avame vära…"
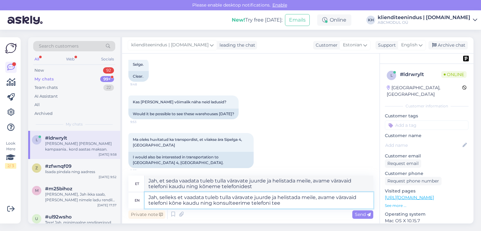
type textarea "Jah, selleks et vaadata tuleb tulla väravate juurde ja helistada meile, avame v…"
type textarea "Jah, et vaadata tuleb tulla väravate juurde ja helistada meile, avame väravaid …"
type textarea "Jah, selleks et vaadata tuleb tulla väravate juurde ja helistada meile, avame v…"
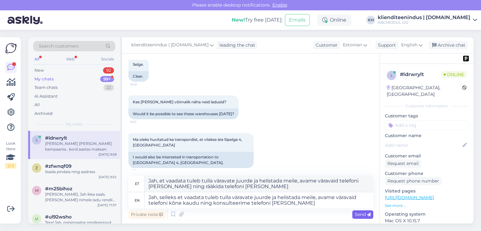
click at [370, 215] on icon at bounding box center [369, 215] width 4 height 4
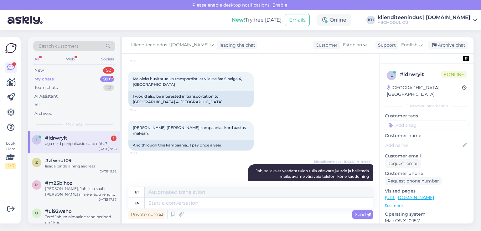
scroll to position [654, 0]
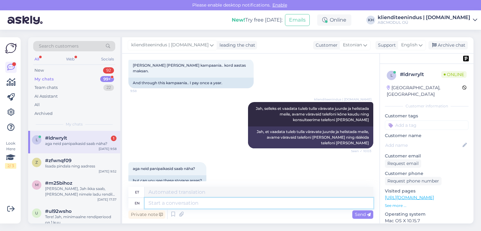
click at [225, 202] on textarea at bounding box center [259, 203] width 229 height 11
type textarea "jah, i"
type textarea "jah,"
type textarea "jah, ikka."
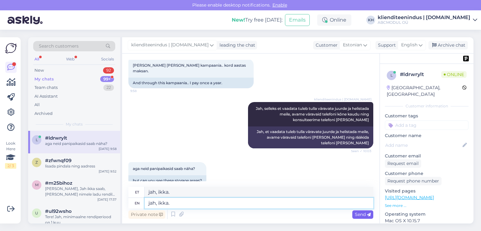
type textarea "jah, ikka."
click at [364, 216] on span "Send" at bounding box center [363, 215] width 16 height 6
click at [363, 215] on span "Send" at bounding box center [363, 215] width 16 height 6
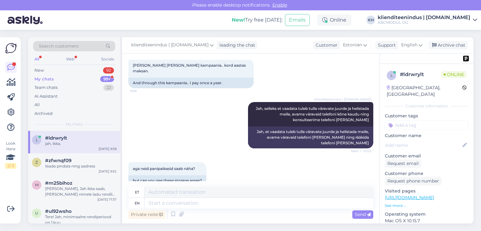
scroll to position [692, 0]
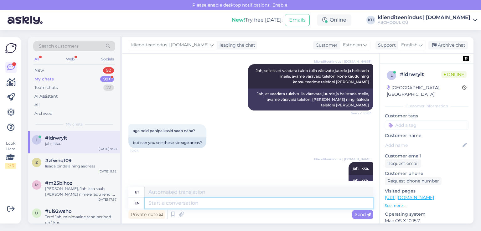
click at [184, 204] on textarea at bounding box center [259, 203] width 229 height 11
type textarea "sama"
type textarea "sama lugu."
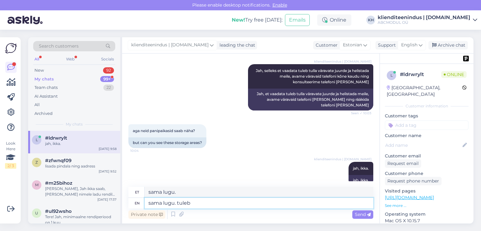
type textarea "sama lugu. tuleb t"
type textarea "sama lugu. tuleb"
type textarea "sama lugu. tuleb tulla"
type textarea "sama lugu. tuleb tulla laoh"
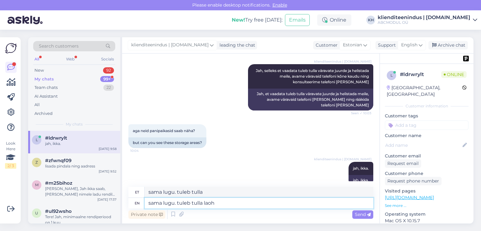
type textarea "sama lugu. tuleb tulla lao"
type textarea "sama lugu. tuleb tulla laohoone"
type textarea "sama lugu. tuleb tulla laohoone juurde n"
type textarea "sama lugu. tuleb tulla laohoone juurde"
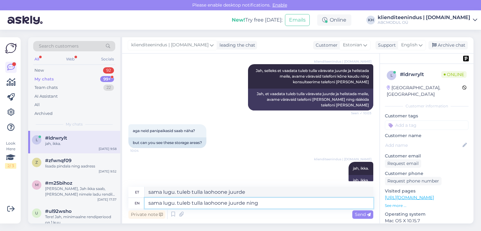
type textarea "sama lugu. tuleb tulla laohoone juurde ning"
type textarea "sama lugu. tuleb tulla laohoone juurde ning helistada mei"
type textarea "sama lugu. tuleb tulla laohoone juurde ning helistada"
type textarea "sama lugu. tuleb tulla laohoone juurde ning helistada meile."
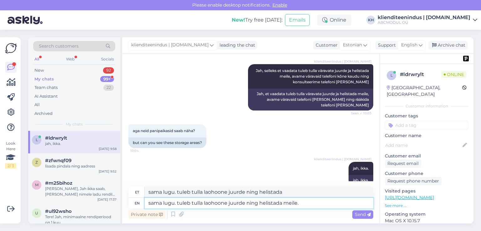
type textarea "sama lugu. tuleb tulla laohoone juurde ning helistada meile."
click at [361, 217] on div "Send" at bounding box center [362, 214] width 21 height 8
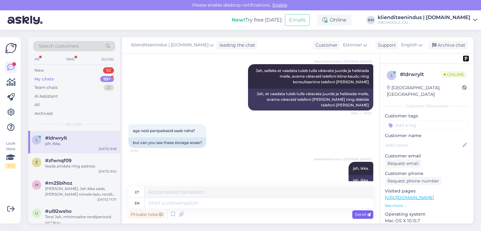
scroll to position [729, 0]
